Goal: Task Accomplishment & Management: Use online tool/utility

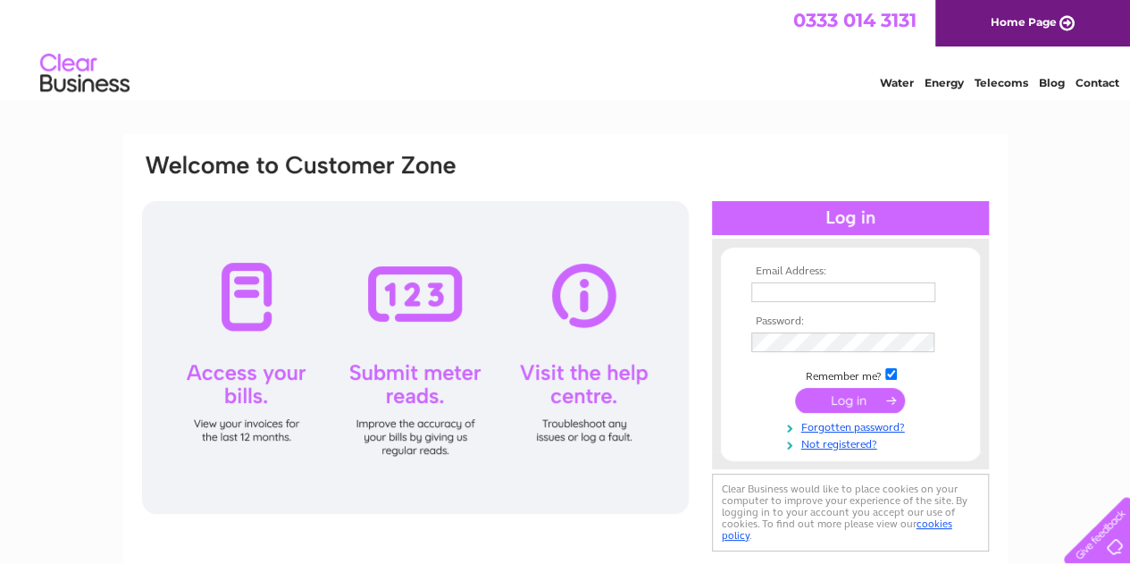
type input "newman@optimim.co.uk"
click at [425, 289] on div at bounding box center [415, 357] width 547 height 313
click at [827, 394] on input "submit" at bounding box center [850, 400] width 110 height 25
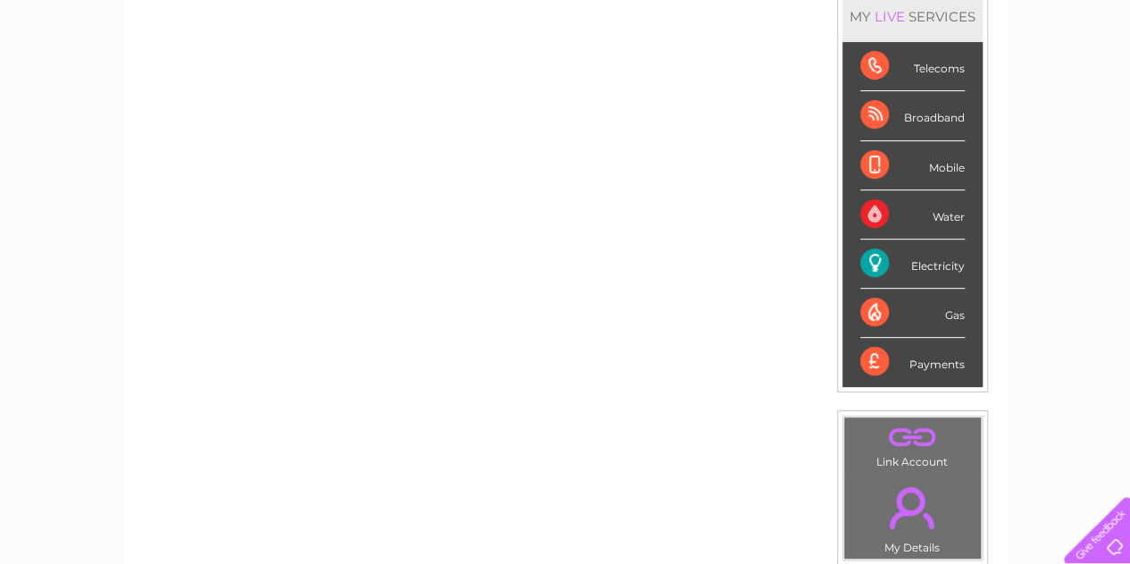
scroll to position [268, 0]
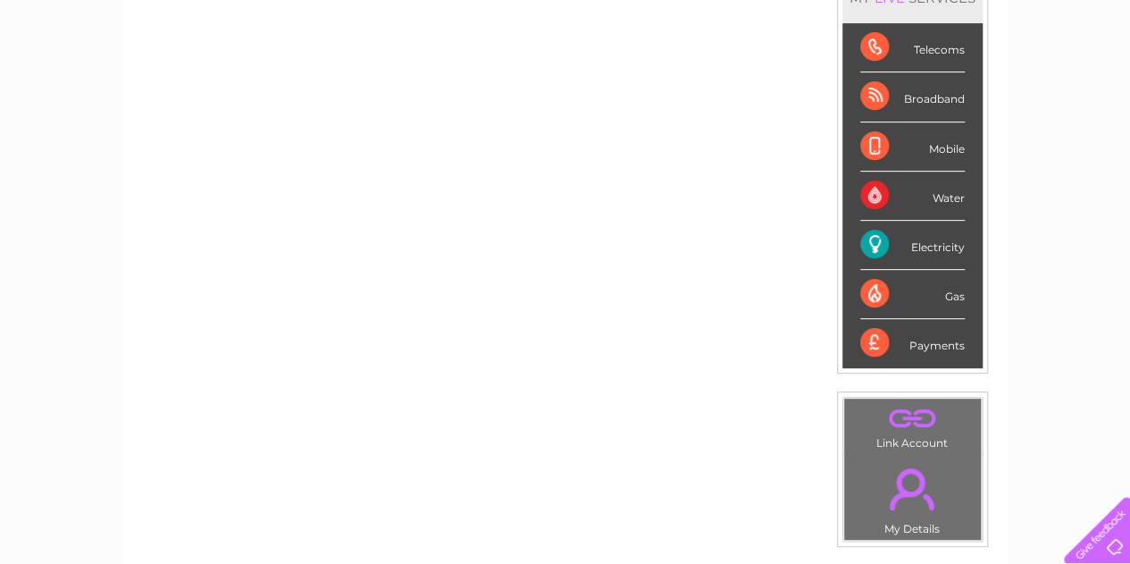
click at [882, 237] on div "Electricity" at bounding box center [912, 245] width 104 height 49
click at [873, 240] on div "Electricity" at bounding box center [912, 245] width 104 height 49
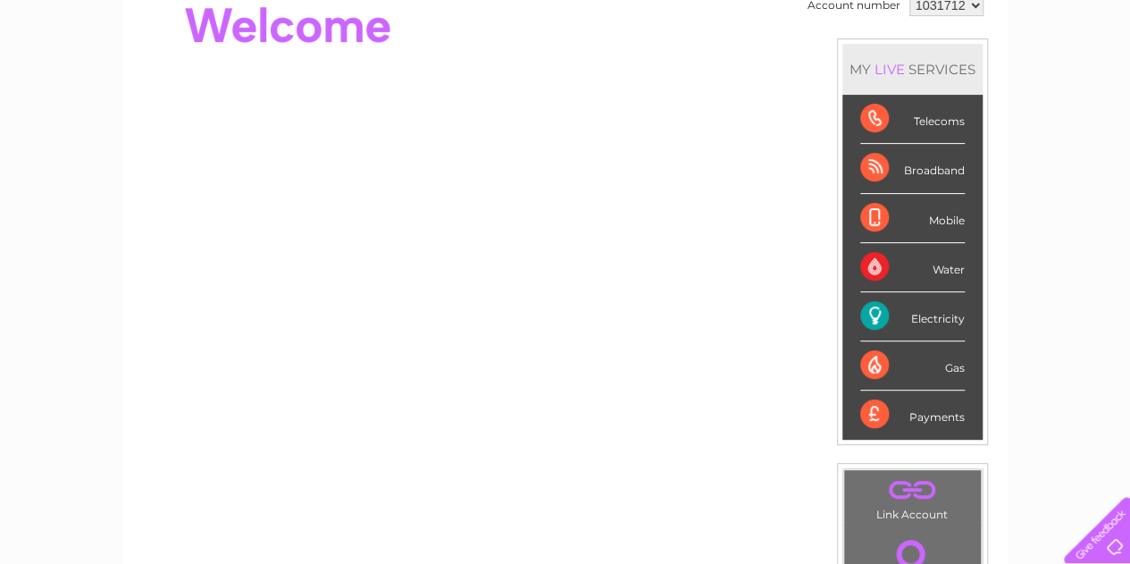
scroll to position [226, 0]
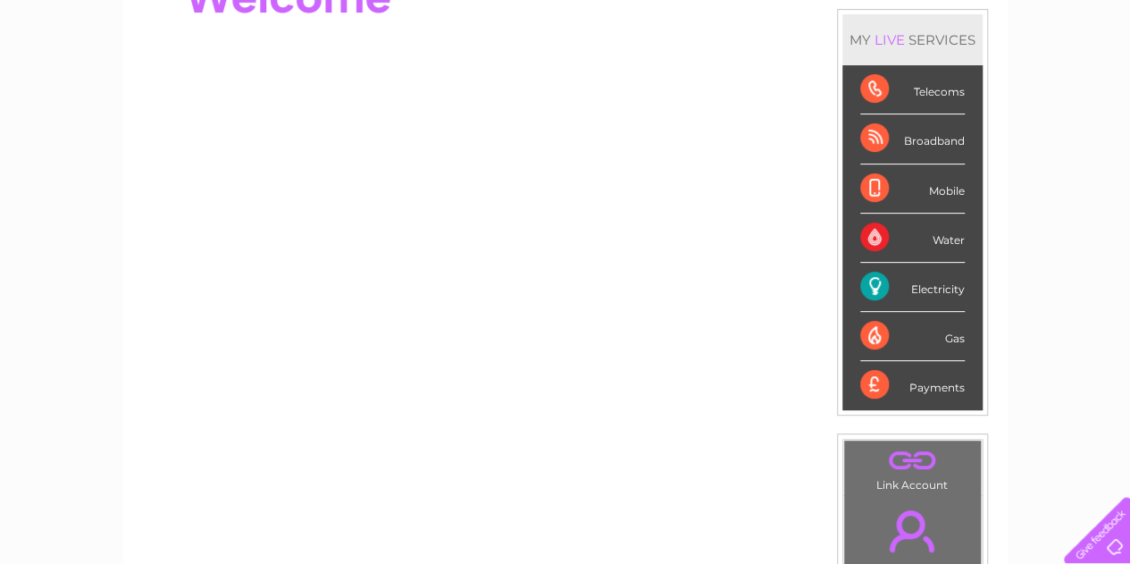
click at [881, 276] on div "Electricity" at bounding box center [912, 287] width 104 height 49
click at [879, 280] on div "Electricity" at bounding box center [912, 287] width 104 height 49
click at [877, 285] on div "Electricity" at bounding box center [912, 287] width 104 height 49
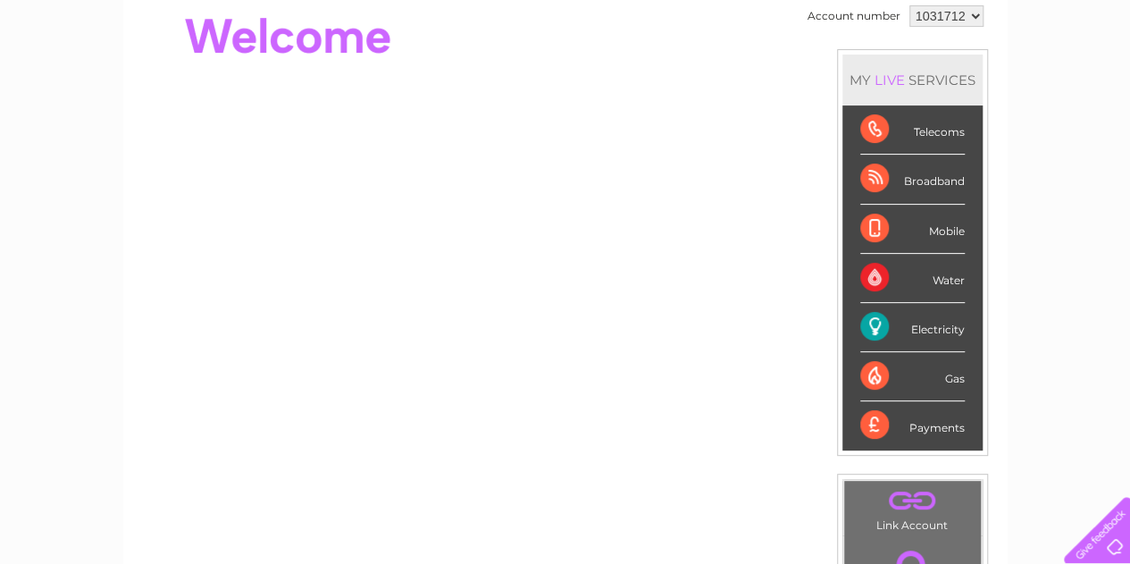
scroll to position [89, 0]
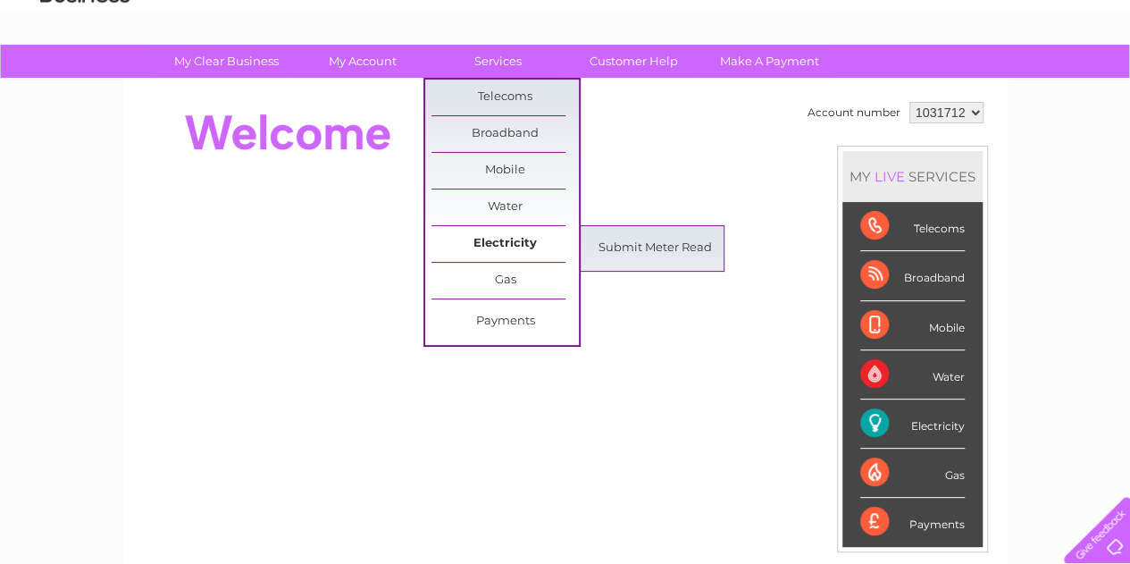
click at [513, 235] on link "Electricity" at bounding box center [504, 244] width 147 height 36
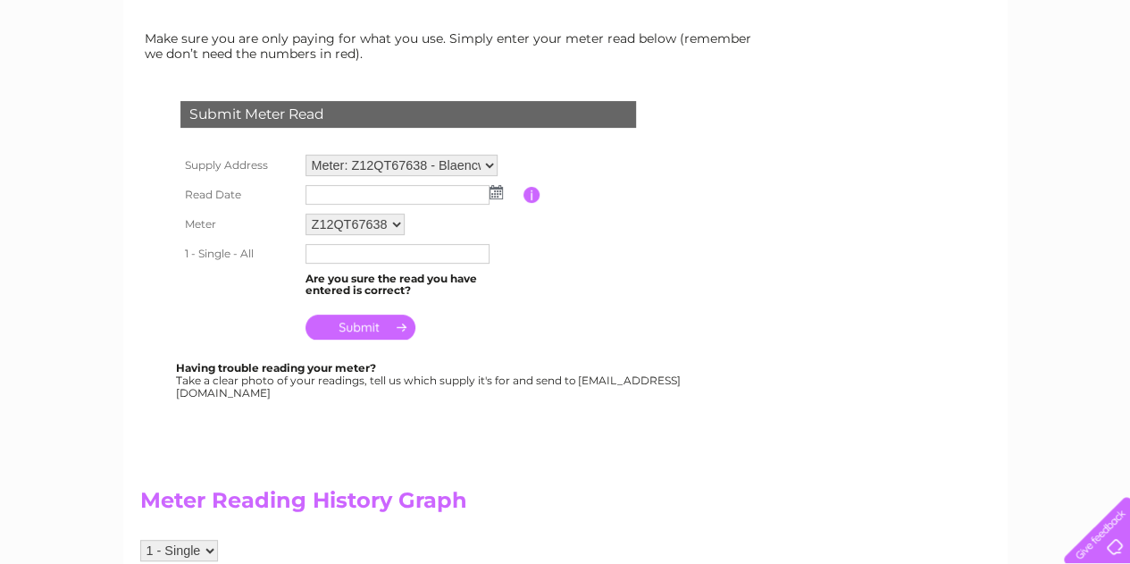
scroll to position [268, 0]
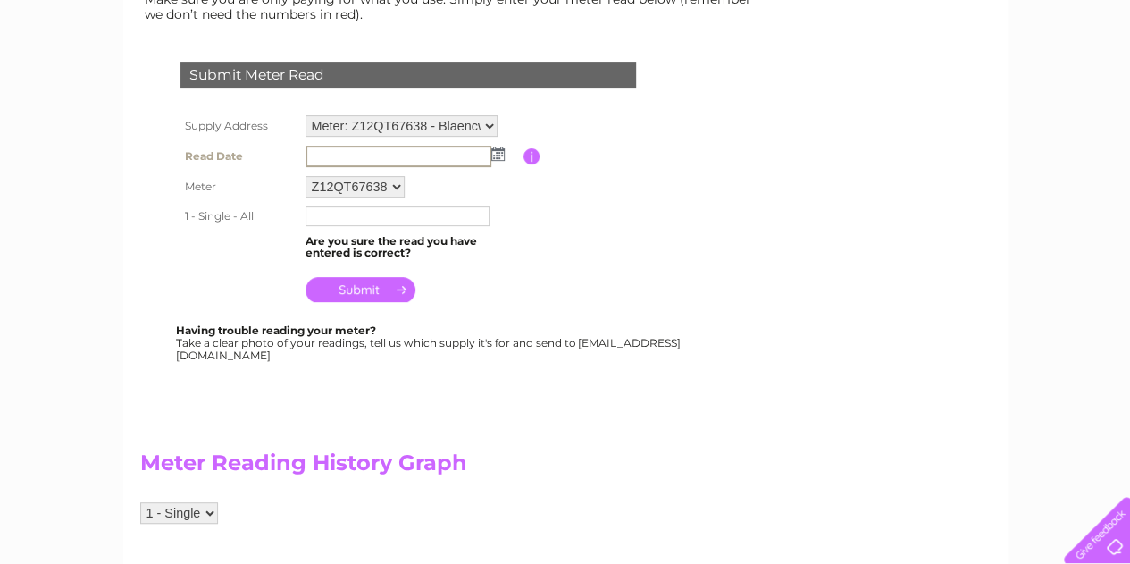
click at [403, 156] on input "text" at bounding box center [398, 156] width 186 height 21
click at [492, 152] on img at bounding box center [495, 153] width 13 height 14
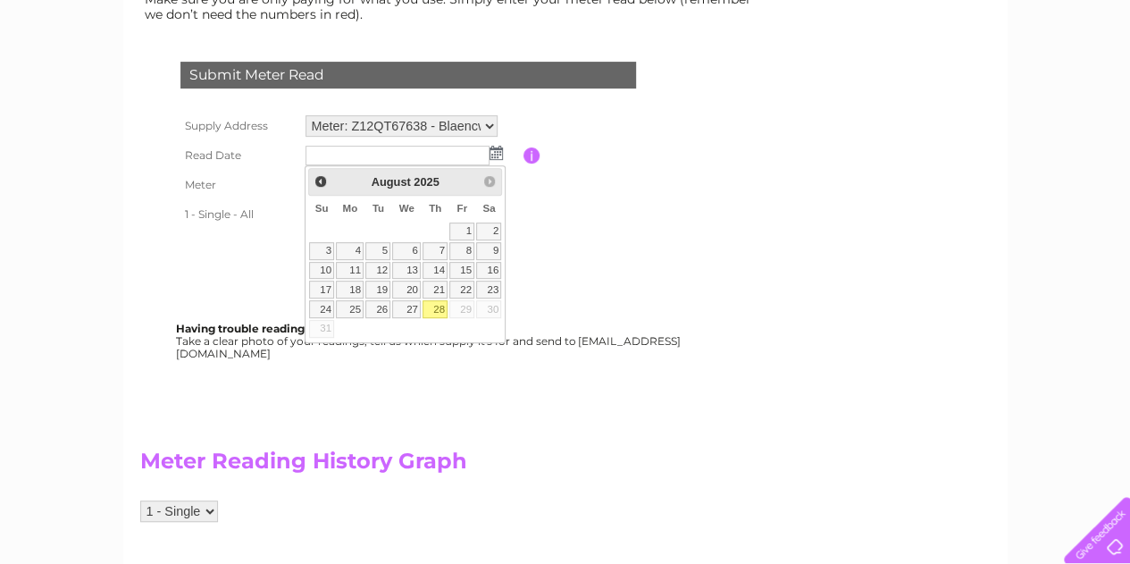
click at [438, 300] on link "28" at bounding box center [434, 309] width 25 height 18
type input "2025/08/28"
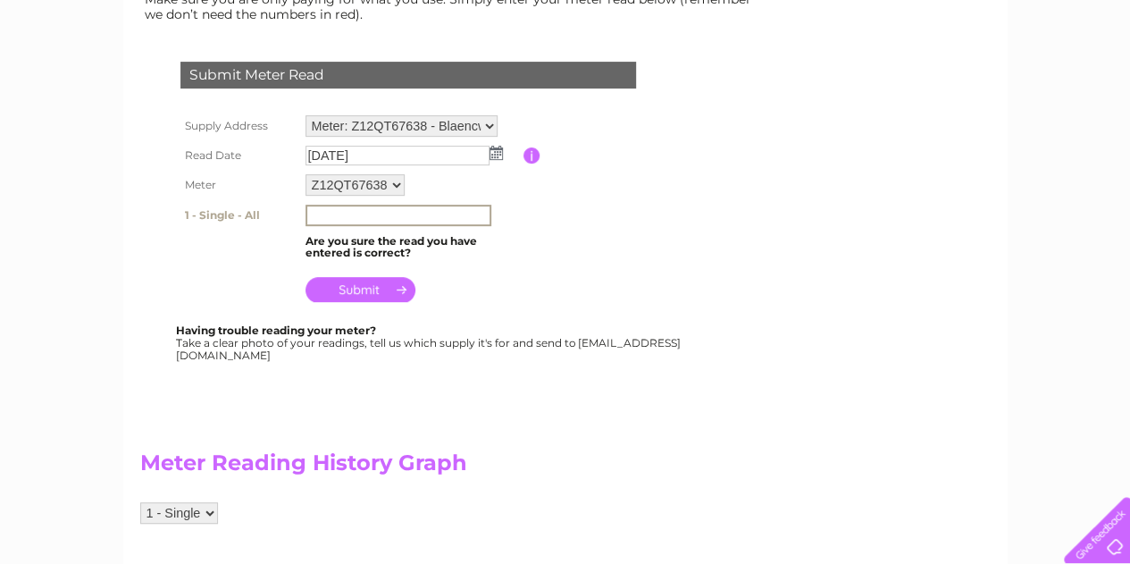
click at [366, 213] on input "text" at bounding box center [398, 215] width 186 height 21
type input "13687"
click at [352, 286] on input "submit" at bounding box center [360, 287] width 110 height 25
